Goal: Find specific page/section: Find specific page/section

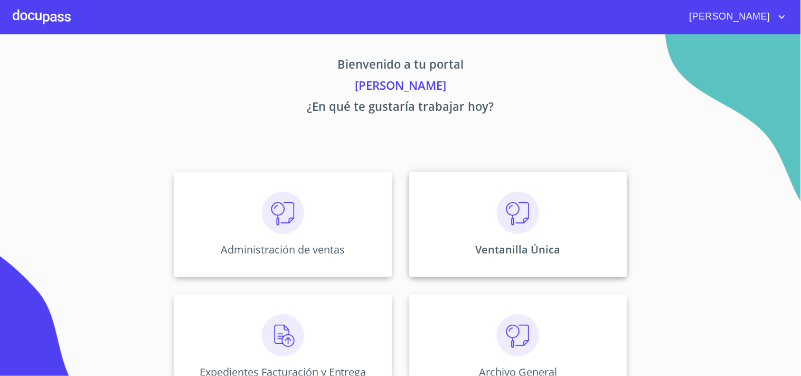
click at [575, 238] on div "Ventanilla Única" at bounding box center [518, 225] width 218 height 106
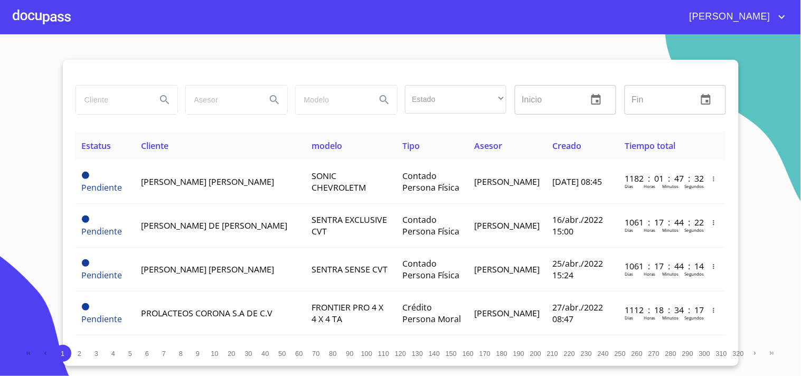
click at [92, 100] on input "search" at bounding box center [112, 100] width 72 height 29
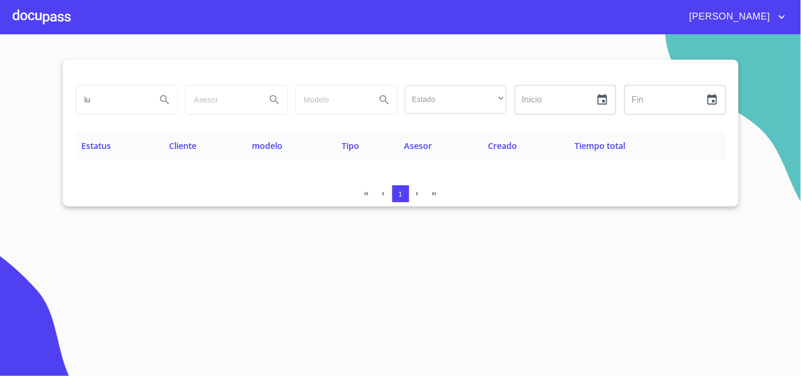
type input "l"
type input "L"
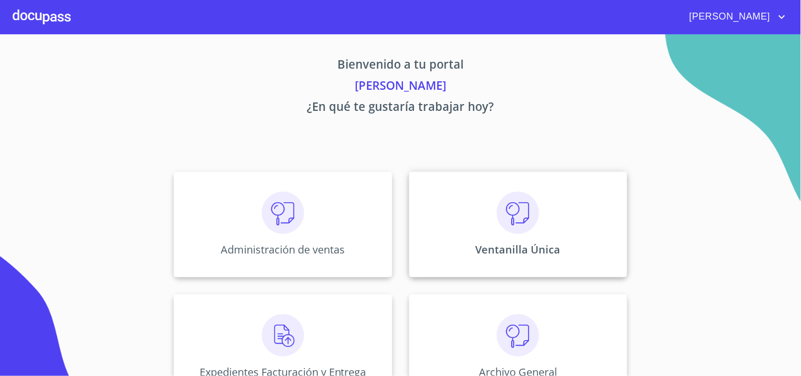
click at [532, 250] on p "Ventanilla Única" at bounding box center [518, 249] width 85 height 14
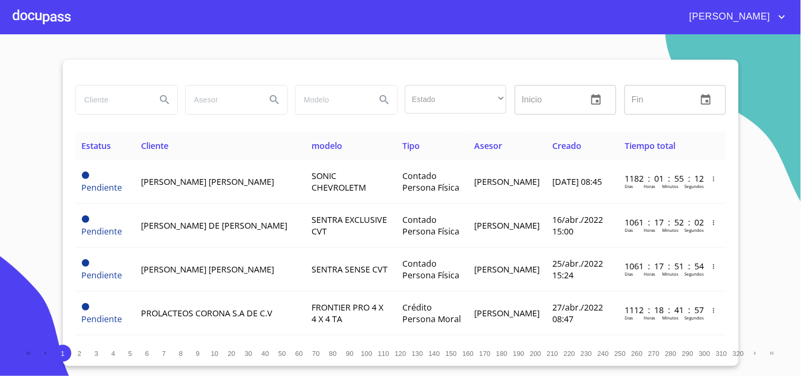
click at [103, 104] on input "search" at bounding box center [112, 100] width 72 height 29
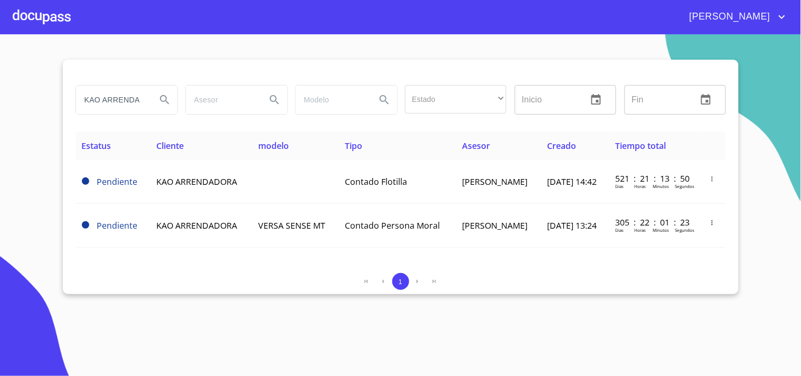
click at [645, 299] on section "KAO ARRENDADORA Estado ​ ​ Inicio ​ Fin ​ Estatus Cliente modelo Tipo Asesor Cr…" at bounding box center [400, 205] width 801 height 342
drag, startPoint x: 139, startPoint y: 92, endPoint x: 0, endPoint y: 93, distance: 138.8
click at [0, 93] on section "KAO ARRENDADORA Estado ​ ​ Inicio ​ Fin ​ Estatus Cliente modelo Tipo Asesor Cr…" at bounding box center [400, 205] width 801 height 342
type input "B"
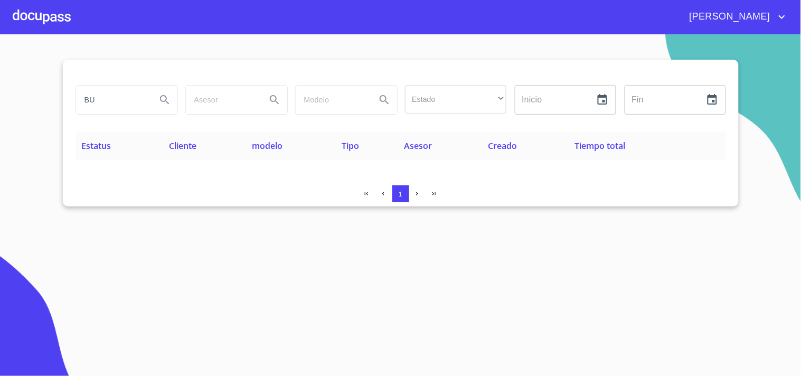
type input "B"
type input "E"
type input "K"
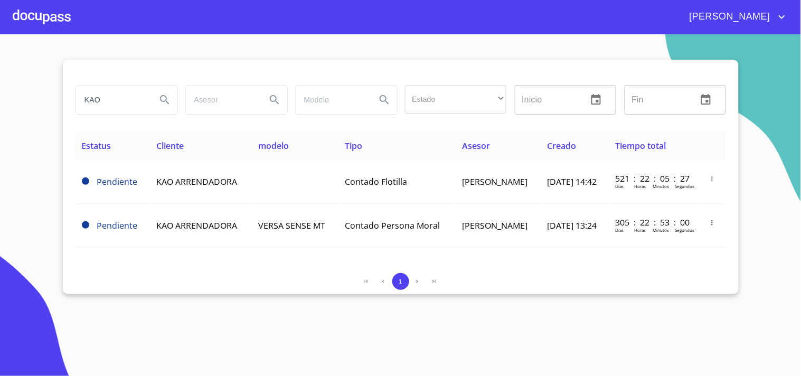
click at [0, 102] on section "KAO Estado ​ ​ Inicio ​ Fin ​ Estatus Cliente modelo Tipo Asesor Creado Tiempo …" at bounding box center [400, 205] width 801 height 342
type input "VANRENTA"
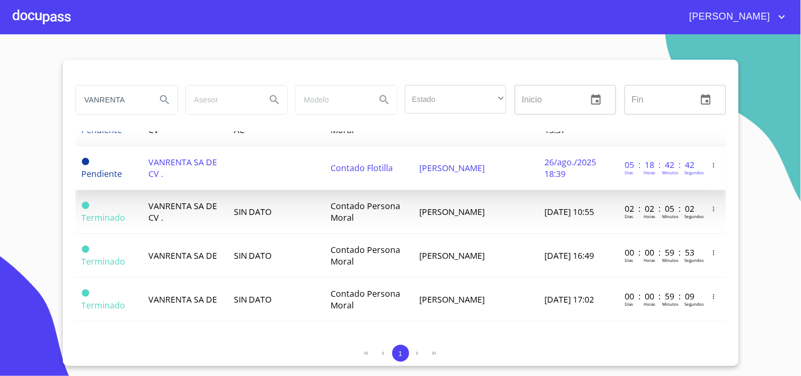
scroll to position [146, 0]
click at [449, 168] on span "[PERSON_NAME]" at bounding box center [452, 167] width 65 height 12
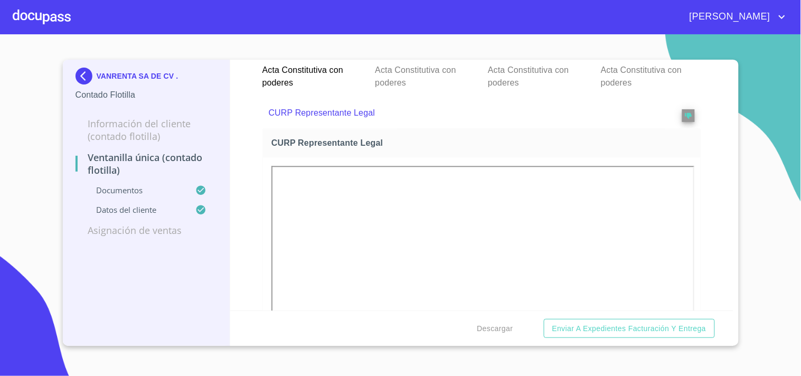
scroll to position [1759, 0]
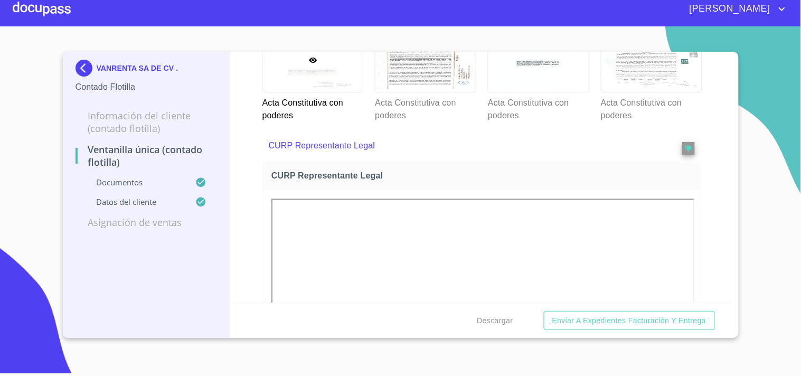
scroll to position [1640, 0]
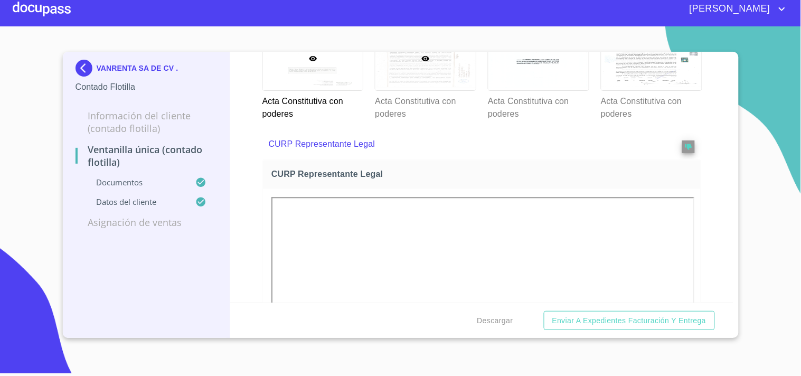
click at [429, 90] on div at bounding box center [425, 58] width 100 height 64
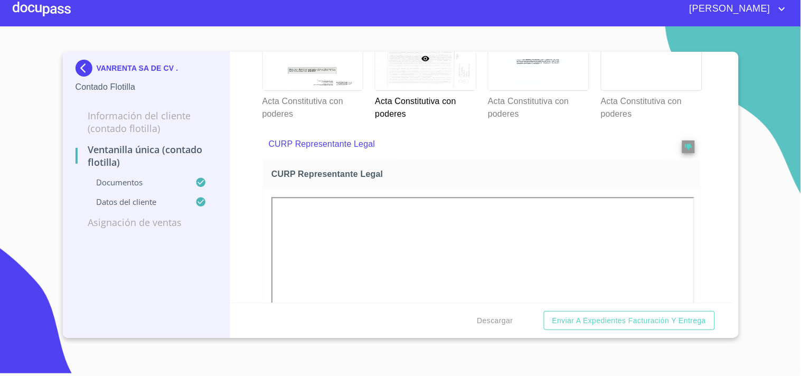
scroll to position [1464, 0]
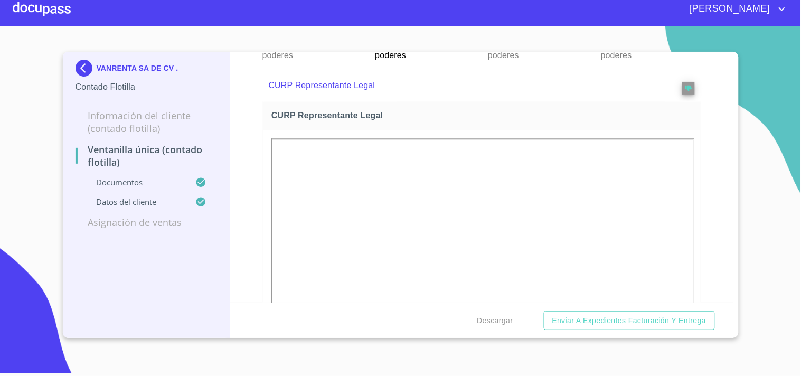
click at [541, 32] on div at bounding box center [538, 0] width 100 height 64
